Goal: Information Seeking & Learning: Learn about a topic

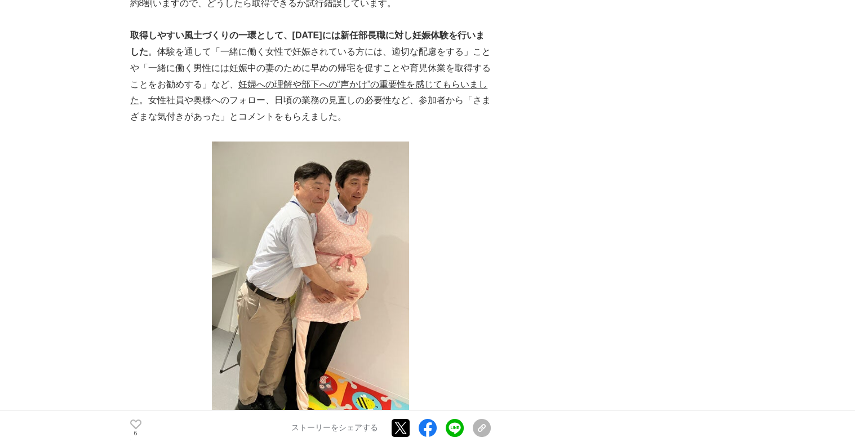
scroll to position [4000, 0]
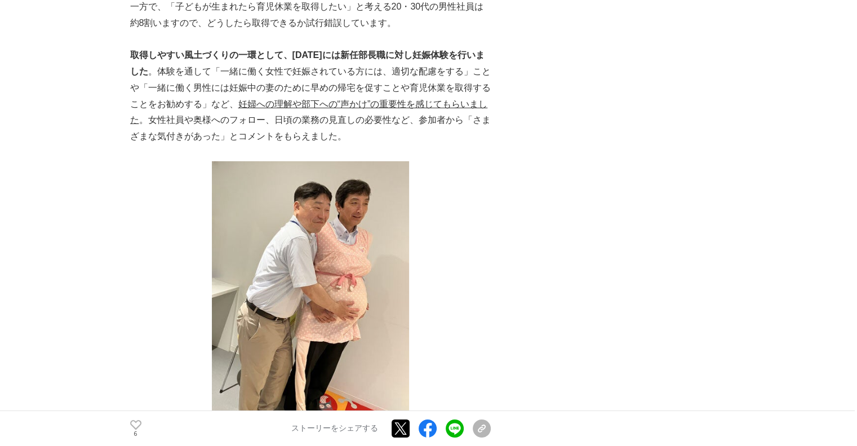
drag, startPoint x: 766, startPoint y: 97, endPoint x: 746, endPoint y: 114, distance: 26.3
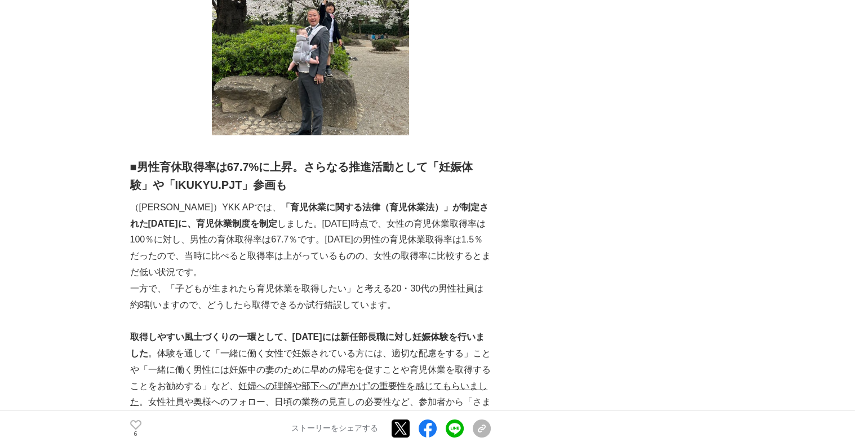
scroll to position [3775, 0]
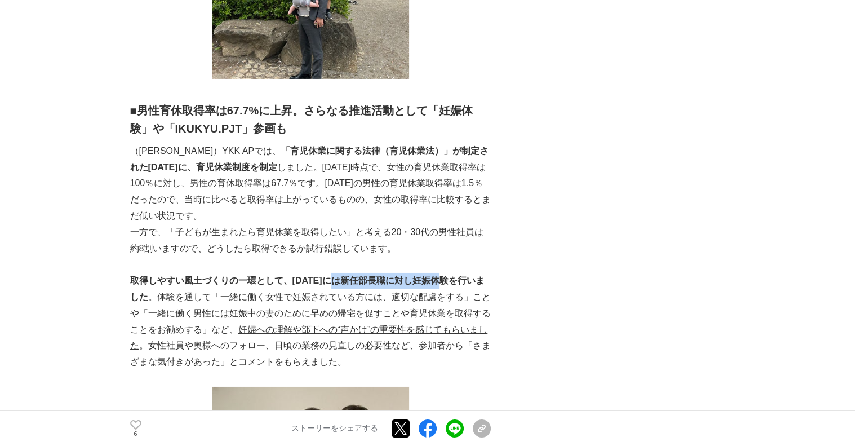
drag, startPoint x: 342, startPoint y: 199, endPoint x: 450, endPoint y: 202, distance: 107.6
click at [450, 275] on strong "取得しやすい風土づくりの一環として、[DATE]には新任部長職に対し妊娠体験を行いました" at bounding box center [307, 288] width 354 height 26
copy strong "新任部長職に対し妊娠体験"
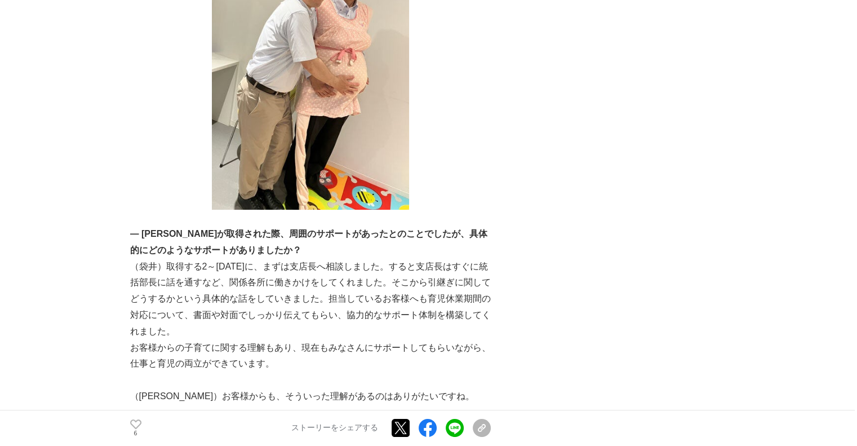
scroll to position [3831, 0]
